Goal: Navigation & Orientation: Go to known website

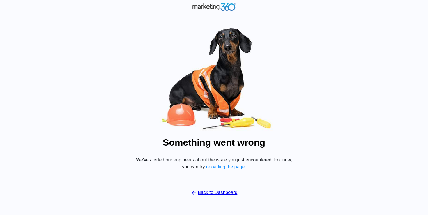
click at [223, 192] on link "Back to Dashboard" at bounding box center [214, 192] width 47 height 7
